Goal: Transaction & Acquisition: Purchase product/service

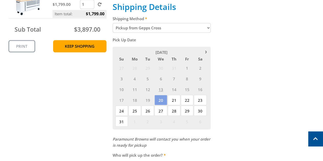
scroll to position [231, 0]
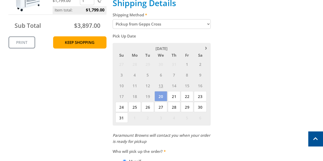
click at [161, 26] on select "Pickup from Gepps Cross Delivery" at bounding box center [161, 24] width 98 height 10
click at [161, 95] on span "20" at bounding box center [160, 96] width 12 height 10
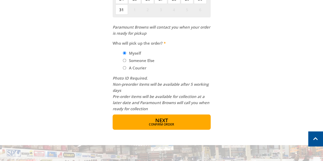
scroll to position [337, 0]
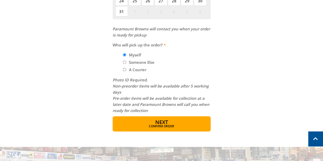
click at [125, 63] on input "Someone Else" at bounding box center [124, 61] width 3 height 3
radio input "true"
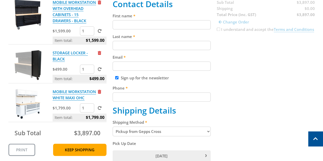
scroll to position [122, 0]
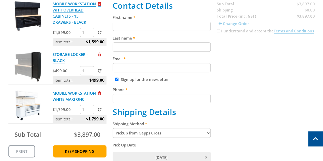
click at [99, 4] on span "Remove from cart" at bounding box center [99, 4] width 3 height 4
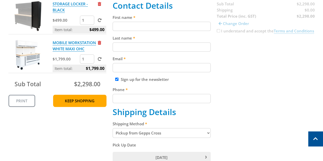
click at [154, 26] on input "First name" at bounding box center [161, 26] width 98 height 9
type input "Kaponas"
type input "K"
type input "natyohanamg@gmail.com"
click at [115, 79] on div "Sign up for the newsletter" at bounding box center [161, 79] width 98 height 6
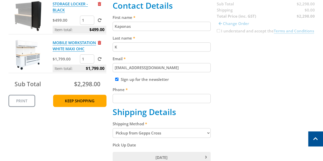
click at [117, 79] on input "Sign up for the newsletter" at bounding box center [116, 79] width 3 height 3
checkbox input "false"
click at [130, 97] on input "Phone" at bounding box center [161, 98] width 98 height 9
type input "0404995075"
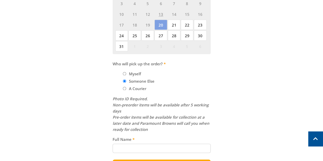
click at [148, 151] on input "Full Name" at bounding box center [161, 148] width 98 height 9
type input "Angela Temesi"
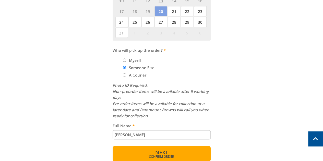
click at [161, 153] on span "Next" at bounding box center [161, 152] width 13 height 7
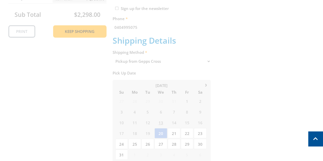
scroll to position [105, 0]
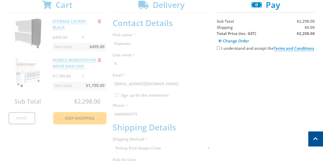
click at [218, 47] on input "I understand and accept the Terms and Conditions" at bounding box center [218, 47] width 3 height 3
checkbox input "true"
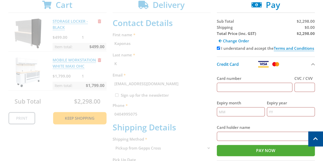
click at [236, 87] on input "Card number" at bounding box center [255, 87] width 76 height 9
type input "4724373503617498"
type input "096"
type input "09"
type input "26"
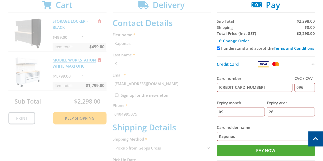
click at [218, 136] on input "Kaponas" at bounding box center [266, 136] width 98 height 9
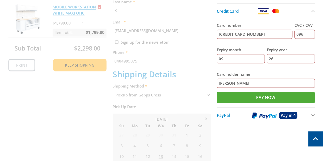
scroll to position [160, 0]
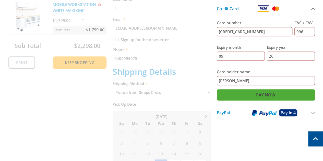
type input "M Kaponas"
click at [288, 95] on input "Pay Now" at bounding box center [266, 94] width 98 height 11
type input "Paying..."
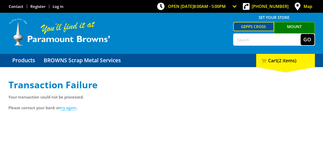
click at [71, 107] on link "try again" at bounding box center [68, 107] width 16 height 5
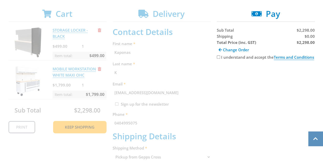
scroll to position [95, 0]
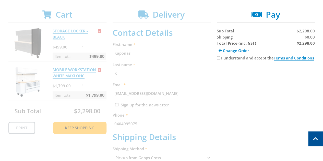
click at [218, 58] on input "I understand and accept the Terms and Conditions" at bounding box center [218, 57] width 3 height 3
checkbox input "true"
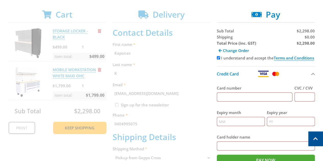
click at [242, 97] on input "Card number" at bounding box center [255, 96] width 76 height 9
type input "4557012054137454"
type input "076"
type input "03"
type input "27"
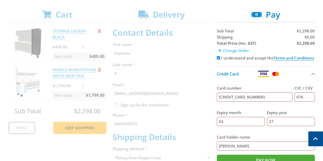
type input "Kim Saunderson"
click at [233, 52] on span "Change Order" at bounding box center [236, 50] width 26 height 5
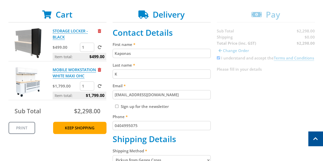
click at [146, 50] on input "Kaponas" at bounding box center [161, 53] width 98 height 9
type input "Kim"
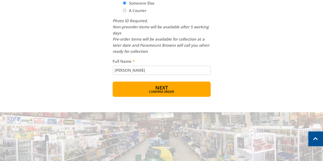
scroll to position [395, 0]
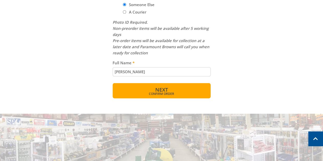
type input "Saunderson"
click at [184, 87] on button "Next Confirm order" at bounding box center [161, 90] width 98 height 15
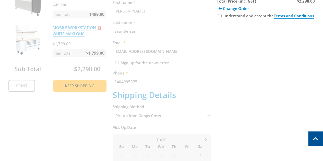
scroll to position [105, 0]
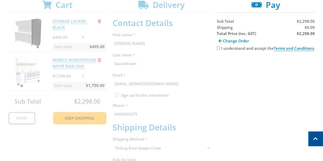
click at [225, 49] on label "I understand and accept the Terms and Conditions" at bounding box center [267, 48] width 93 height 5
click at [220, 49] on input "I understand and accept the Terms and Conditions" at bounding box center [218, 47] width 3 height 3
checkbox input "true"
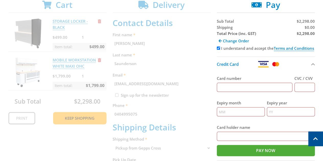
click at [237, 89] on input "Card number" at bounding box center [255, 87] width 76 height 9
type input "4557012054137454"
type input "076"
type input "03"
type input "27"
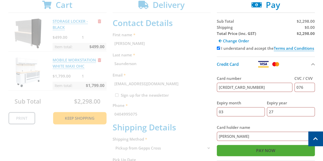
type input "Kim Saunderson"
click at [290, 150] on input "Pay Now" at bounding box center [266, 150] width 98 height 11
type input "Paying..."
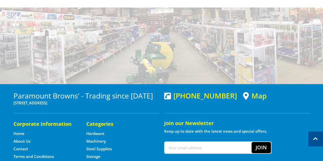
scroll to position [290, 0]
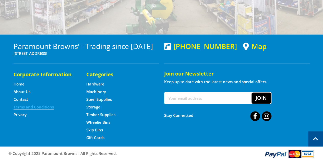
click at [24, 108] on link "Terms and Conditions" at bounding box center [34, 106] width 40 height 5
